Goal: Information Seeking & Learning: Learn about a topic

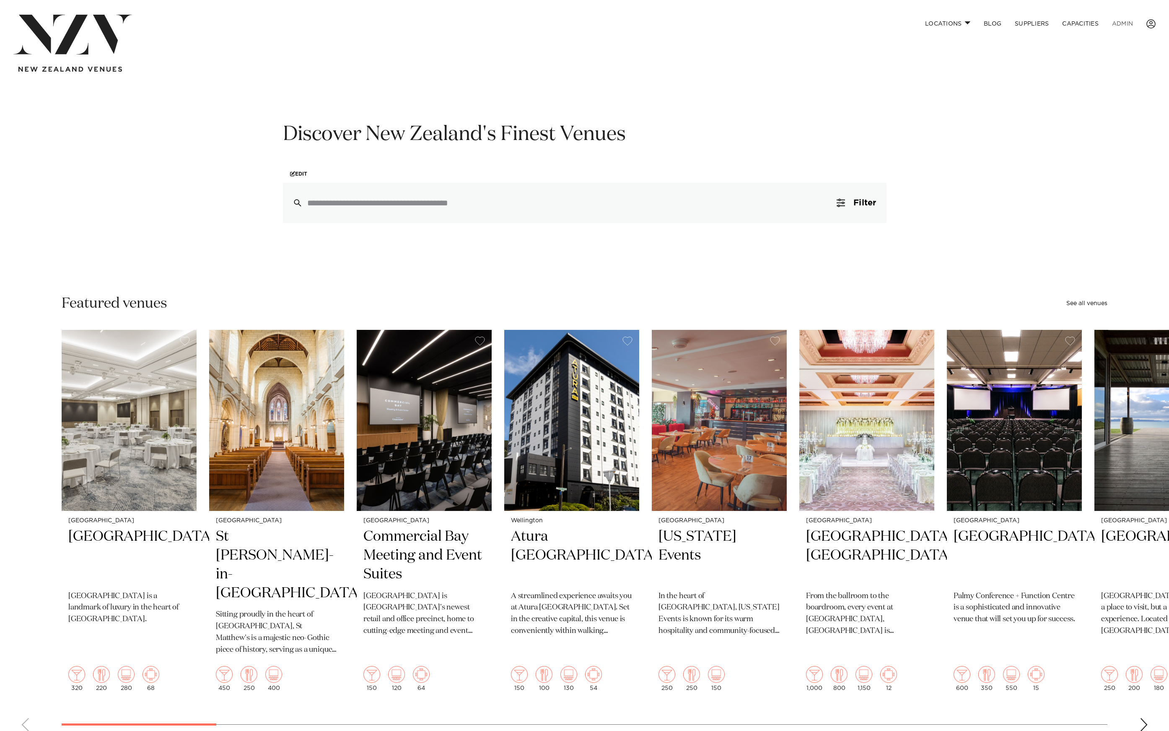
click at [1106, 20] on link "ADMIN" at bounding box center [1122, 24] width 34 height 18
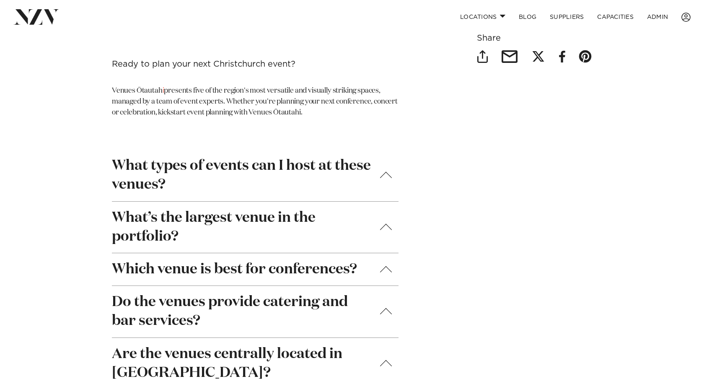
scroll to position [2810, 0]
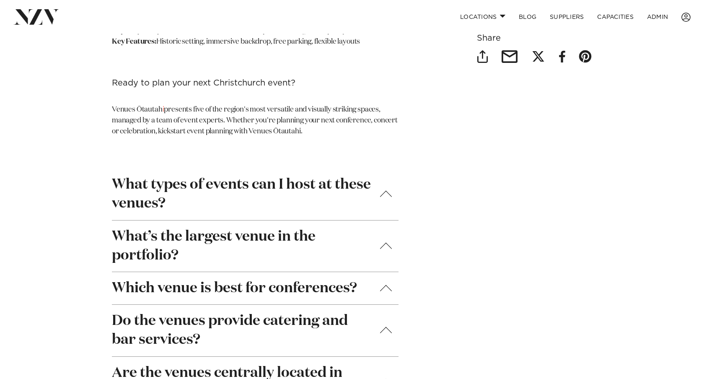
click at [203, 220] on button "What’s the largest venue in the portfolio?" at bounding box center [255, 245] width 287 height 51
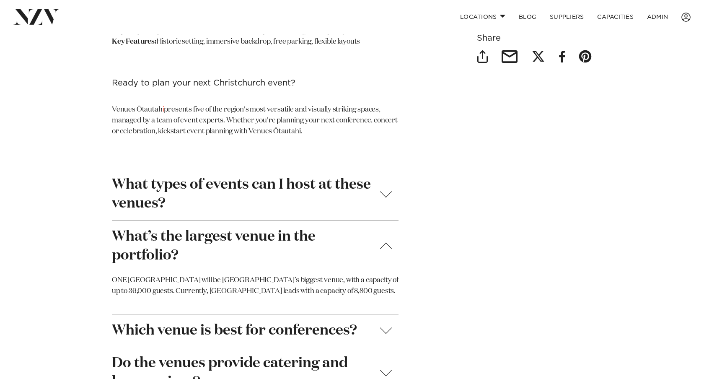
click at [218, 175] on strong "What types of events can I host at these venues?" at bounding box center [242, 194] width 261 height 38
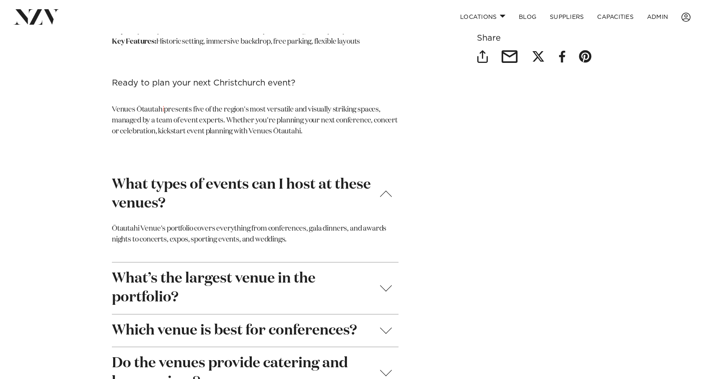
click at [214, 175] on strong "What types of events can I host at these venues?" at bounding box center [242, 194] width 261 height 38
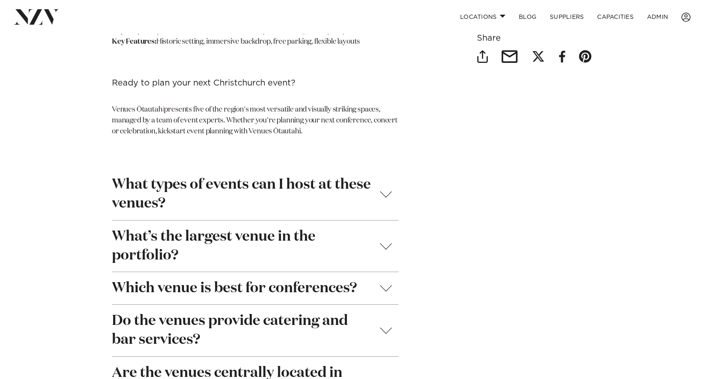
click at [228, 175] on strong "What types of events can I host at these venues?" at bounding box center [242, 194] width 261 height 38
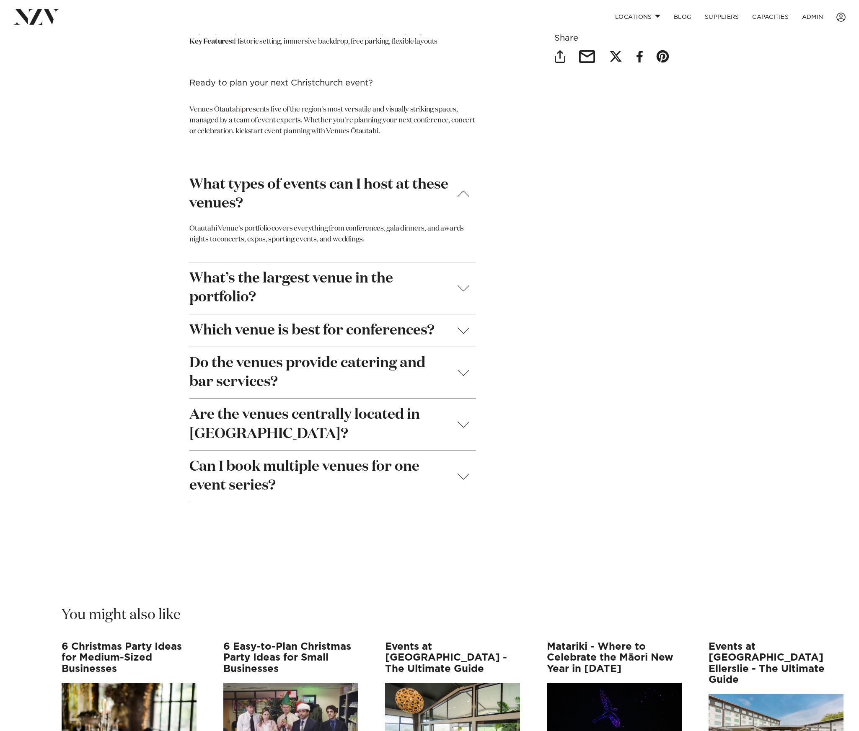
click at [387, 175] on strong "What types of events can I host at these venues?" at bounding box center [319, 194] width 261 height 38
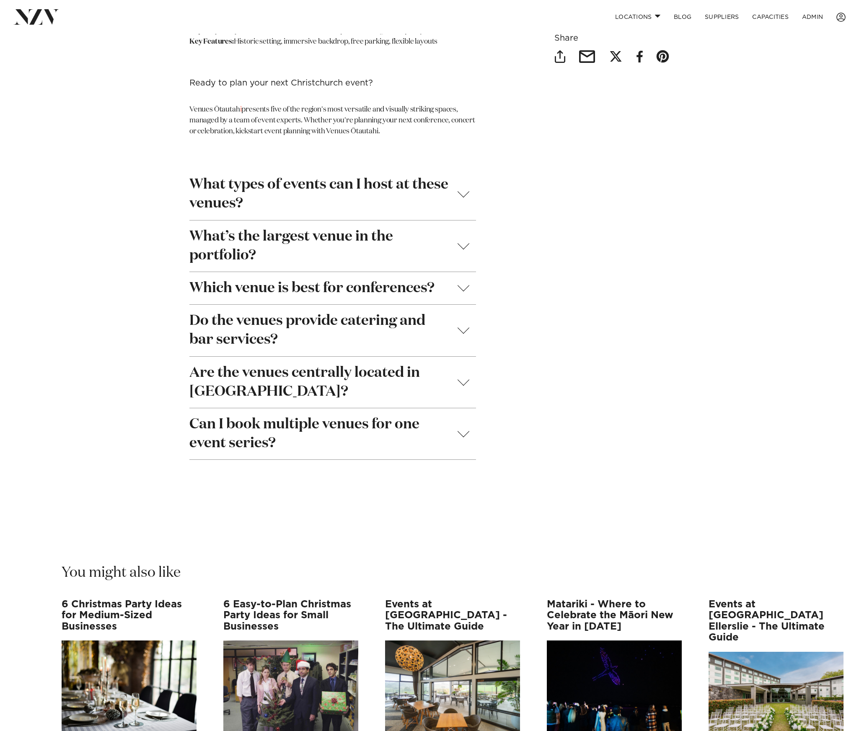
click at [295, 239] on strong "What’s the largest venue in the portfolio?" at bounding box center [319, 246] width 261 height 38
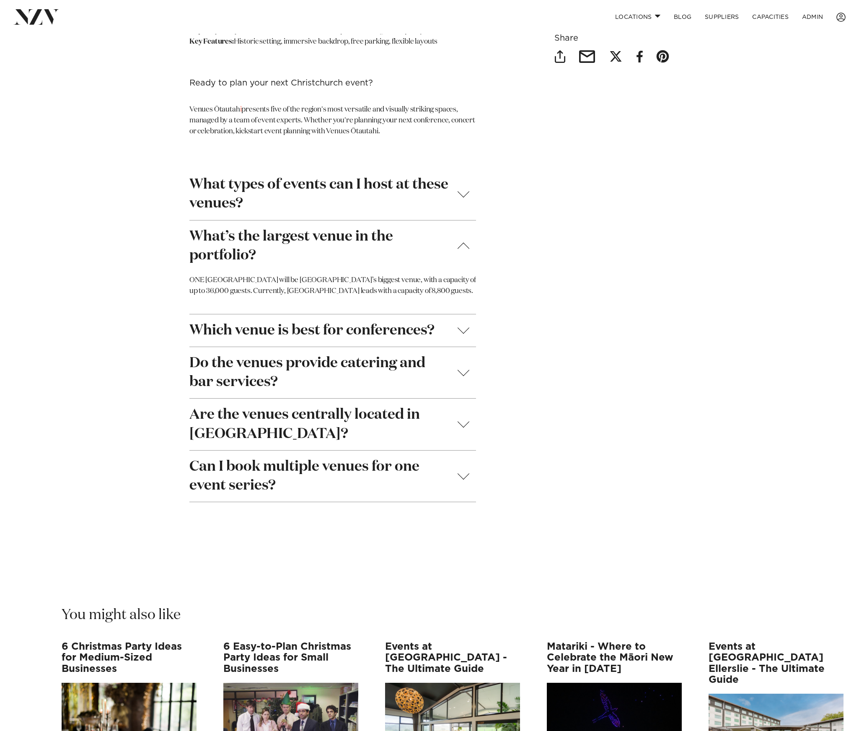
click at [300, 235] on strong "What’s the largest venue in the portfolio?" at bounding box center [319, 246] width 261 height 38
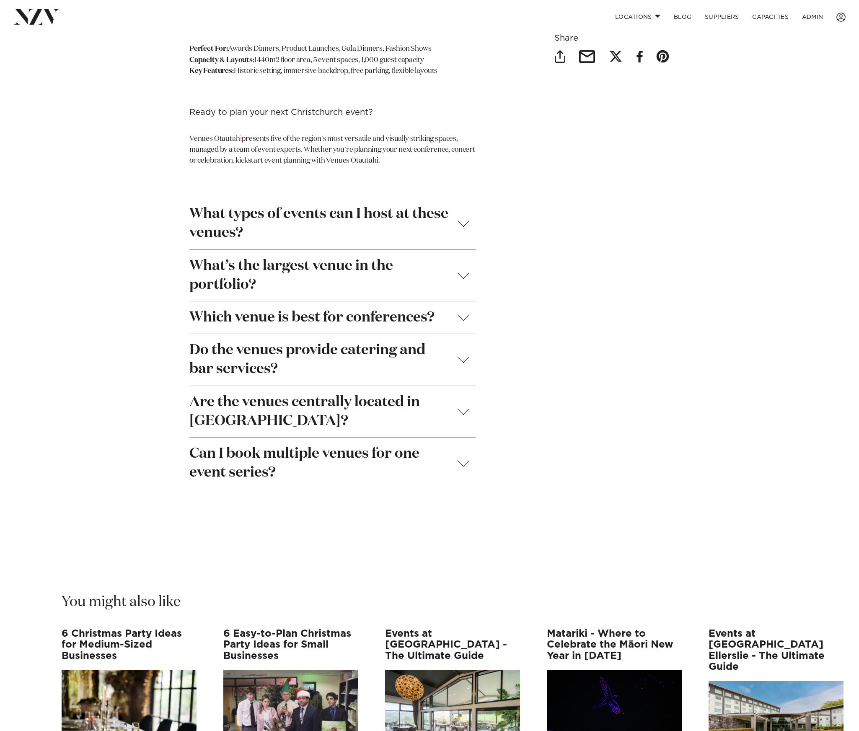
scroll to position [2750, 0]
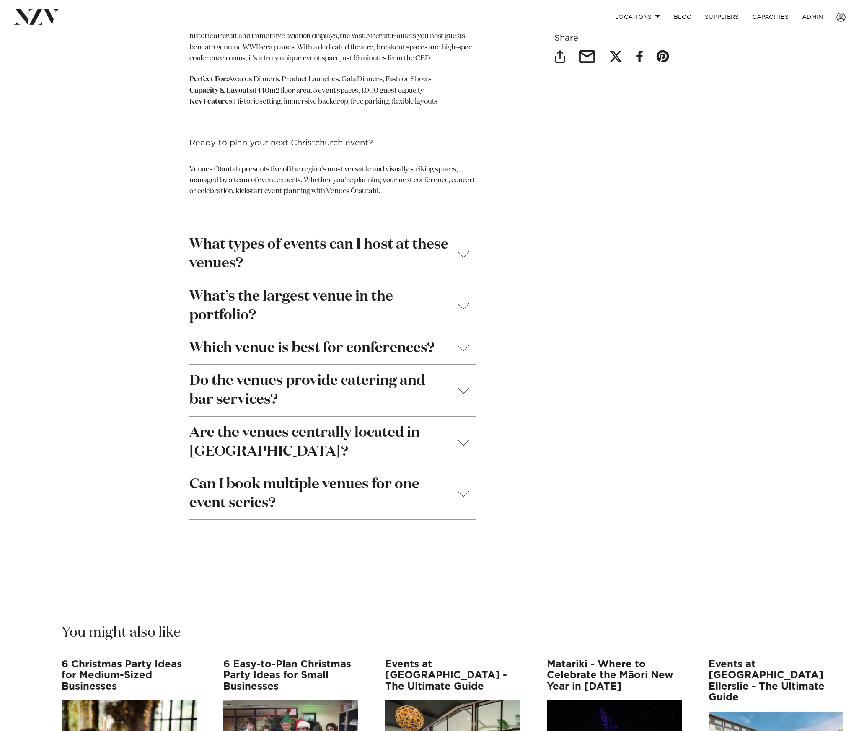
click at [704, 15] on link "ADMIN" at bounding box center [812, 17] width 34 height 18
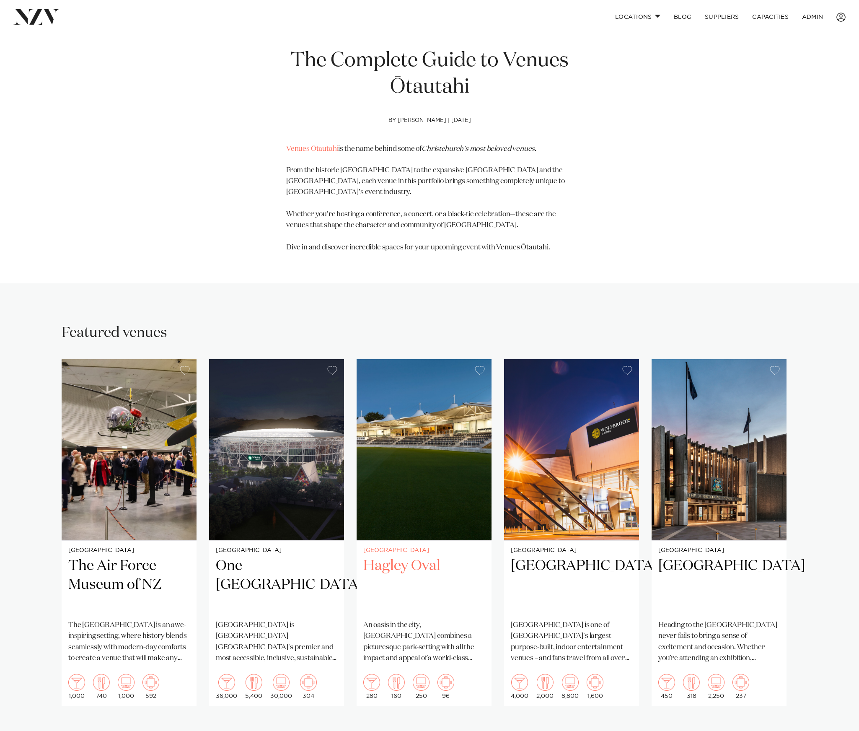
scroll to position [0, 0]
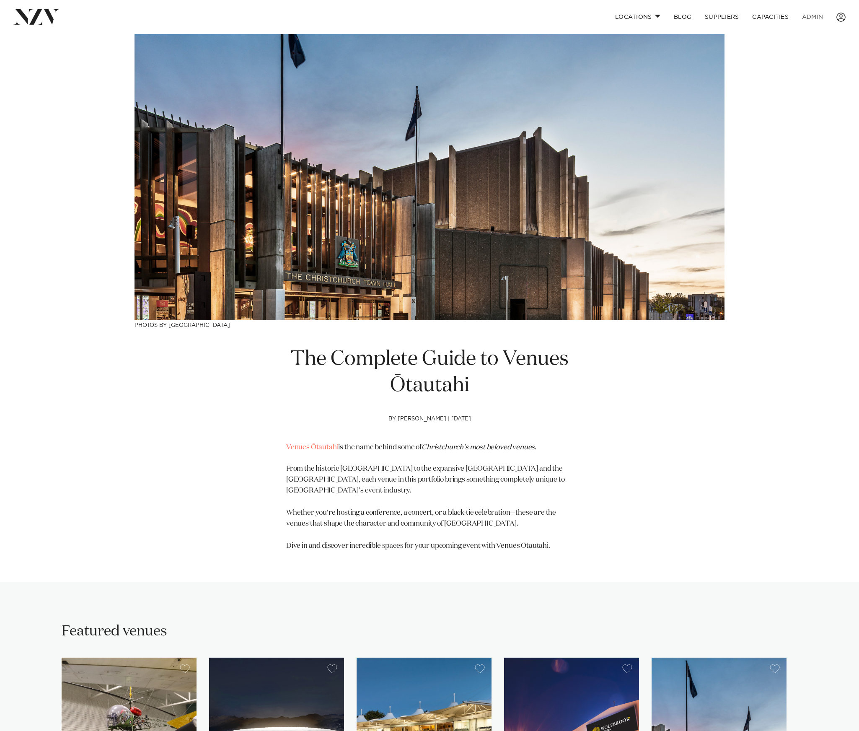
click at [704, 18] on link "ADMIN" at bounding box center [812, 17] width 34 height 18
